Goal: Check status: Check status

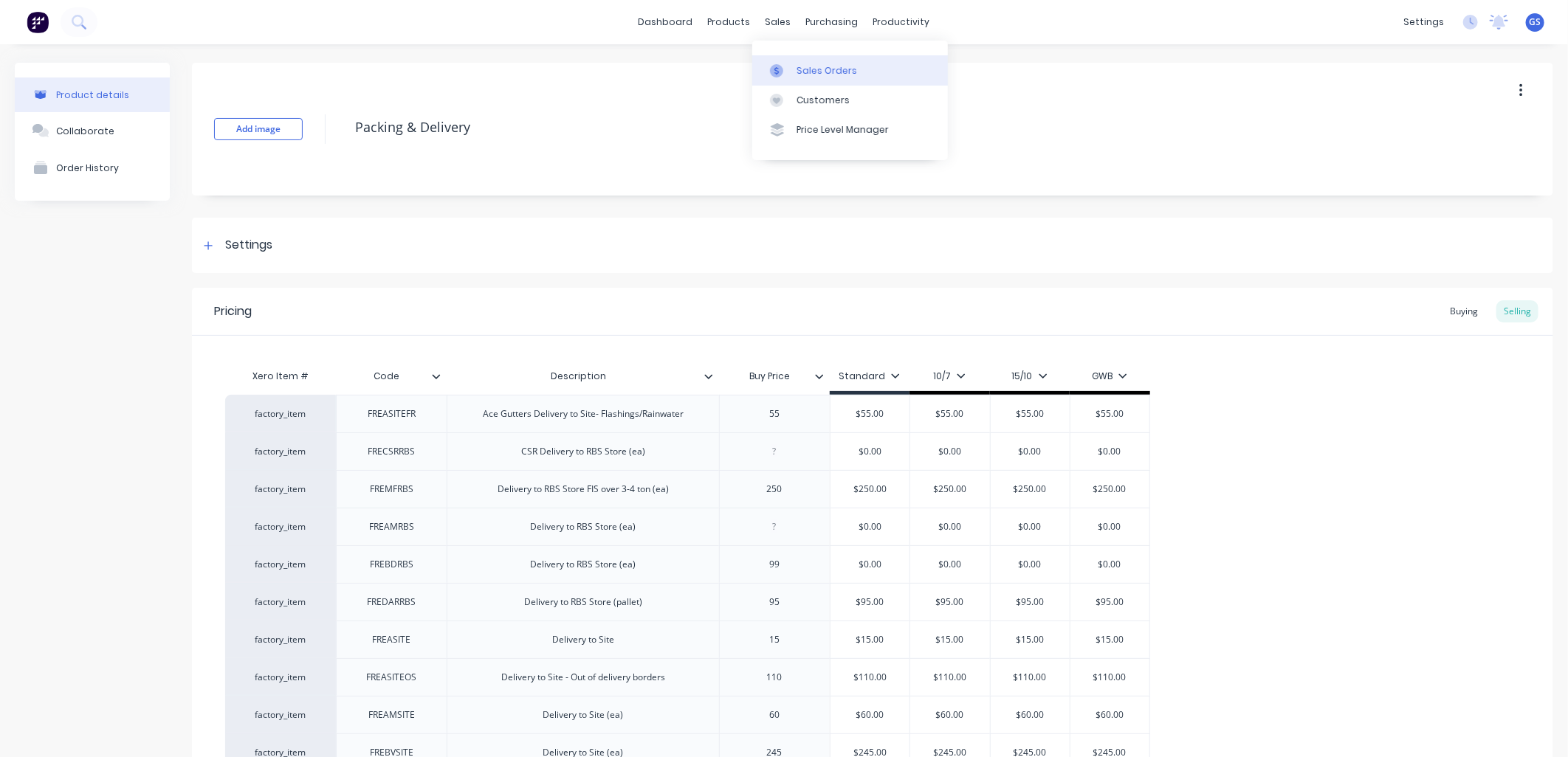
click at [807, 70] on div "Sales Orders" at bounding box center [826, 70] width 60 height 13
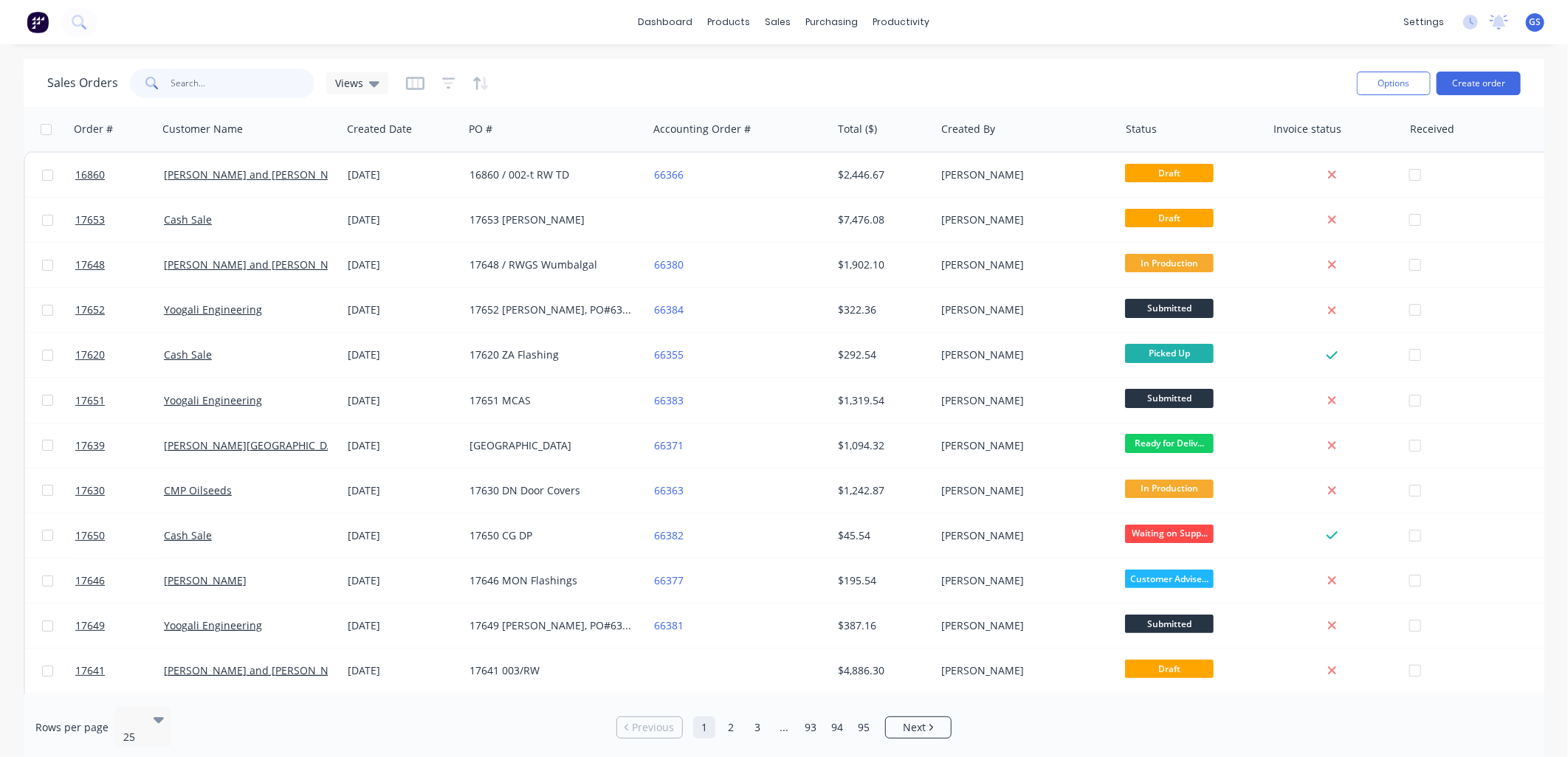
click at [275, 84] on input "text" at bounding box center [243, 83] width 144 height 29
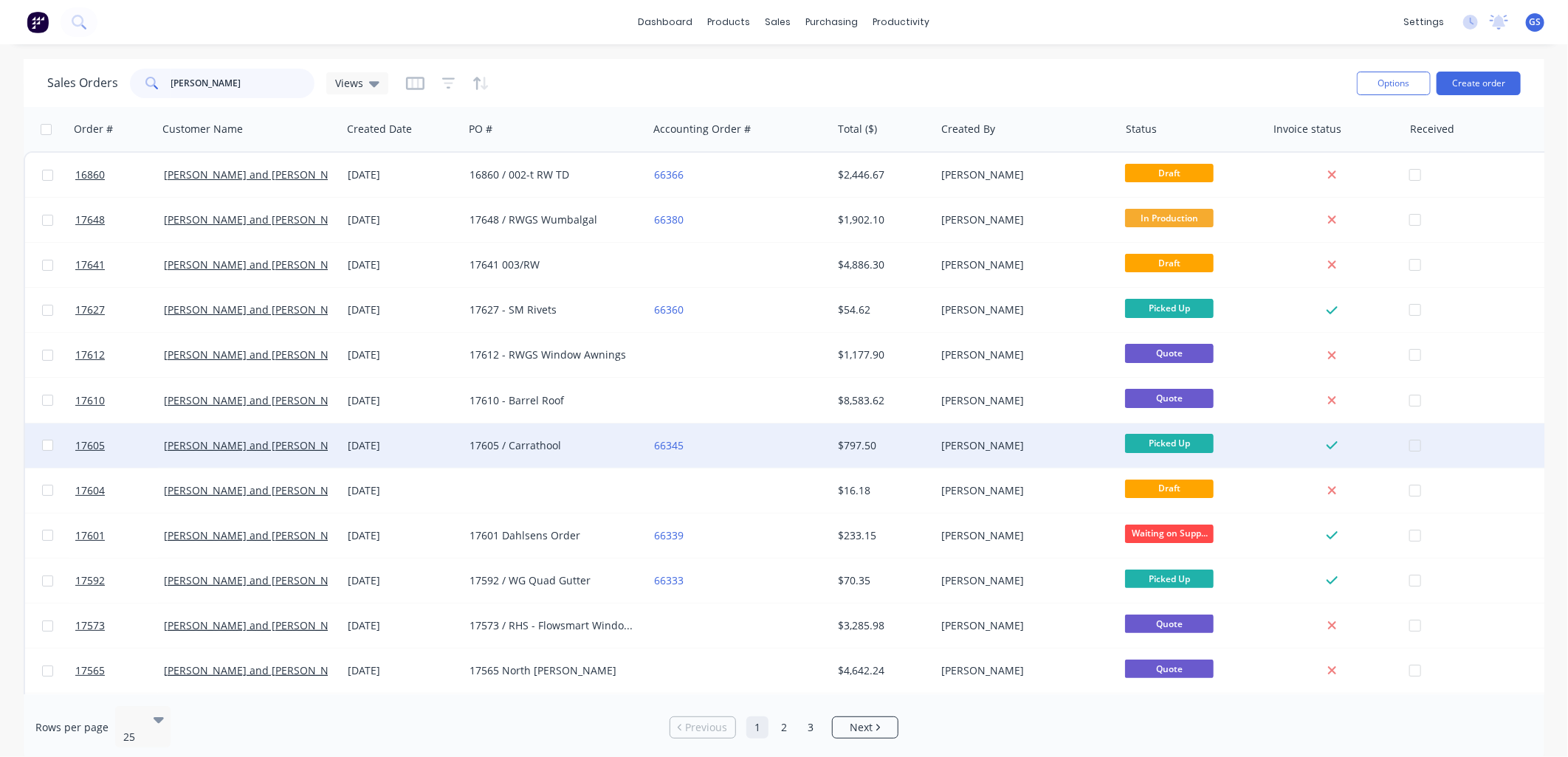
type input "[PERSON_NAME]"
click at [533, 441] on div "17605 / Carrathool" at bounding box center [551, 445] width 164 height 15
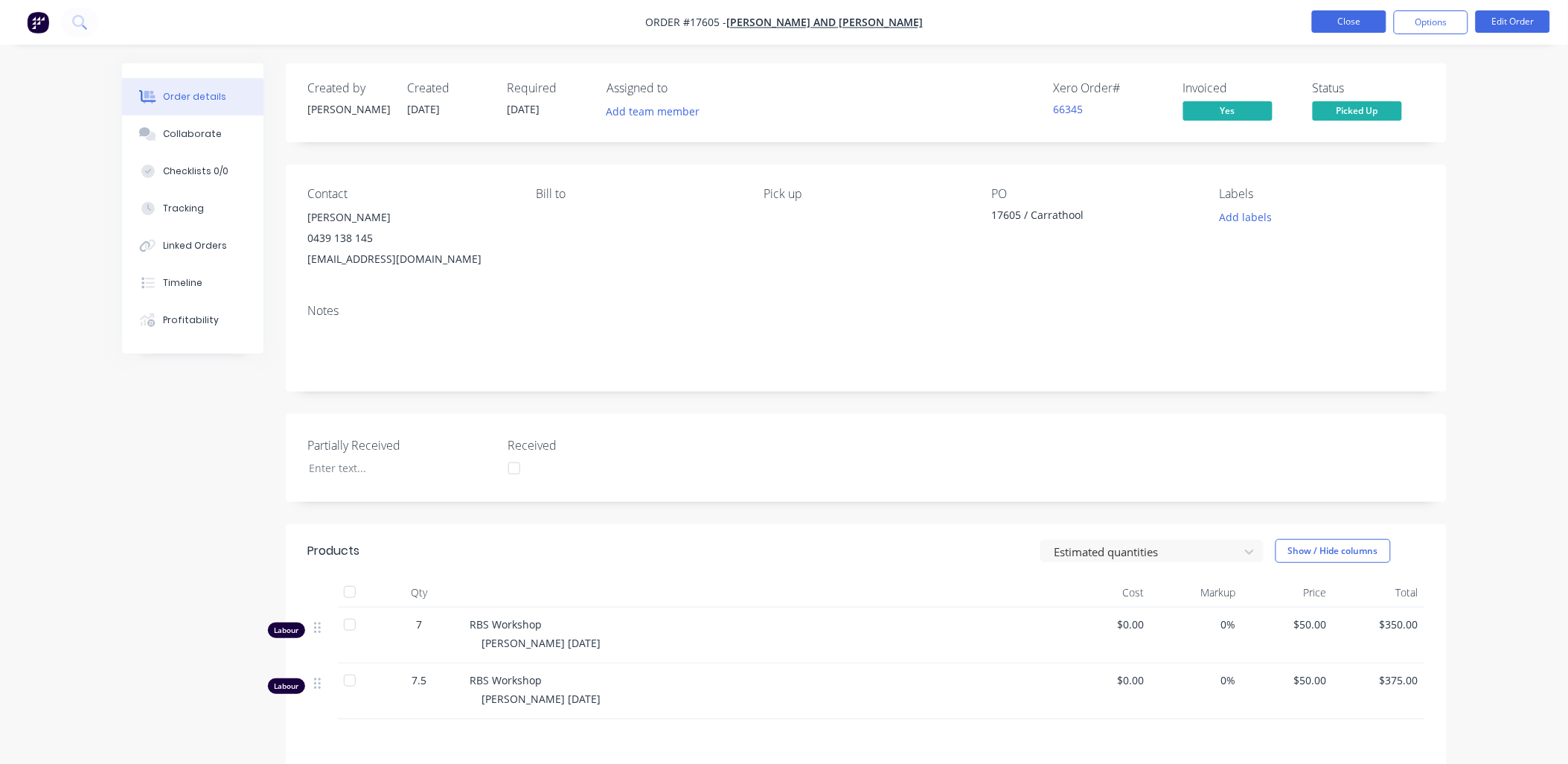
click at [1341, 24] on button "Close" at bounding box center [1348, 22] width 74 height 22
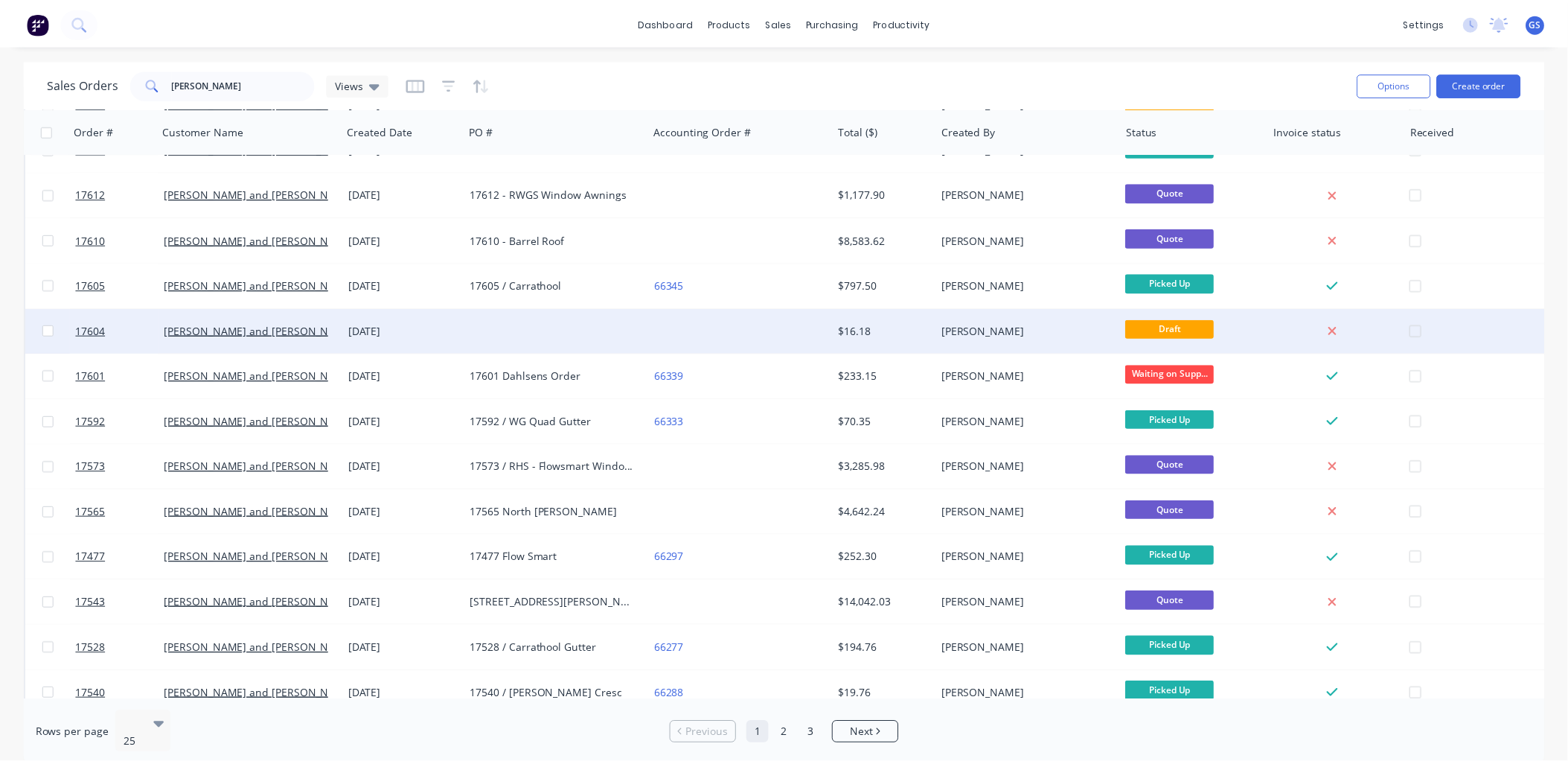
scroll to position [165, 0]
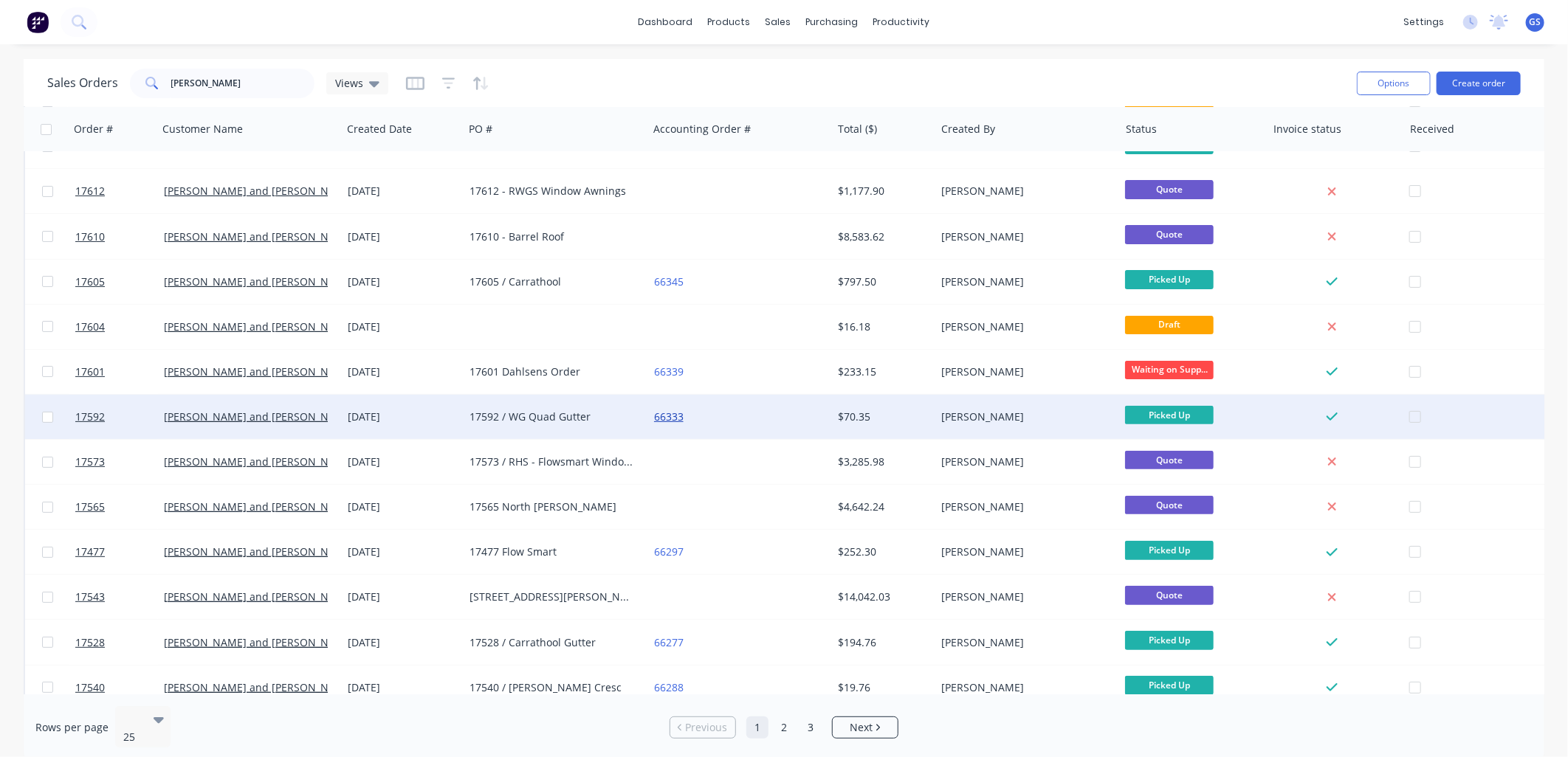
click at [669, 414] on link "66333" at bounding box center [668, 417] width 29 height 14
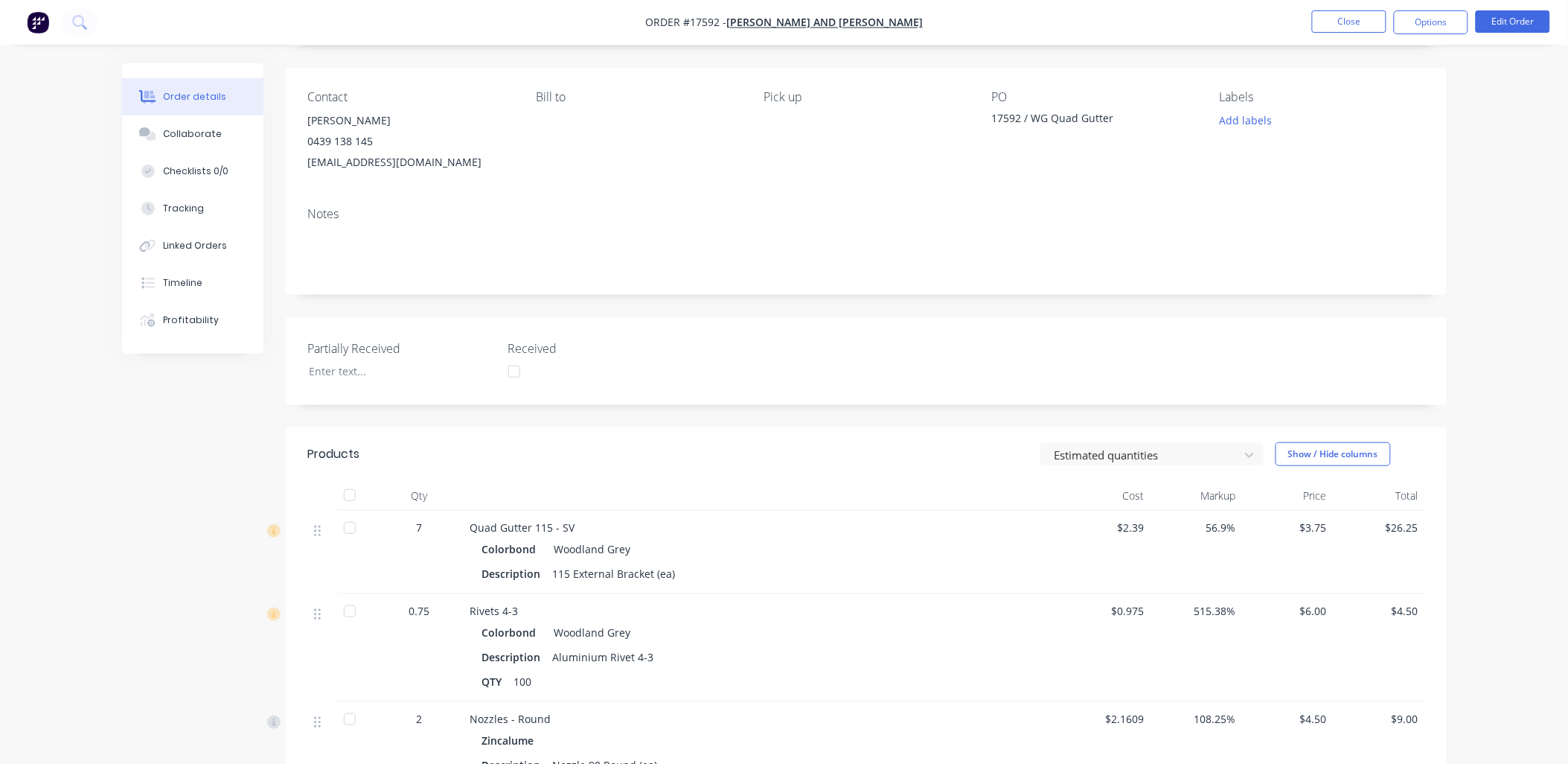
scroll to position [331, 0]
